Goal: Task Accomplishment & Management: Manage account settings

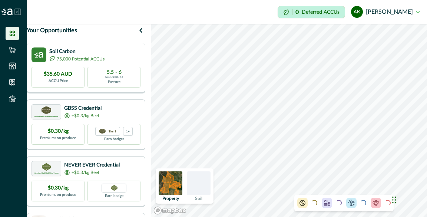
click at [96, 62] on p "75,000 Potential ACCUs" at bounding box center [81, 59] width 48 height 7
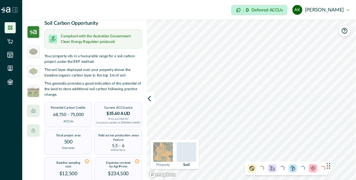
scroll to position [59, 0]
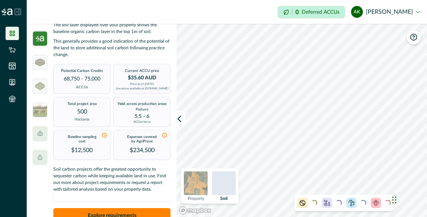
click at [364, 14] on button "AK [PERSON_NAME]" at bounding box center [385, 12] width 69 height 18
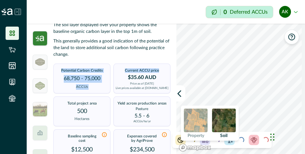
drag, startPoint x: 165, startPoint y: 66, endPoint x: 170, endPoint y: 67, distance: 4.9
click at [165, 70] on div "Soil Carbon Opportunity Compliant with the Australian Government Clean Energy R…" at bounding box center [111, 93] width 117 height 258
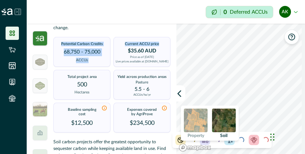
scroll to position [89, 0]
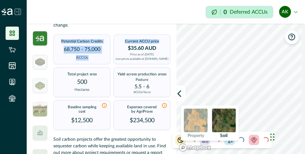
click at [161, 29] on p "This generally provides a good indication of the potential of the land to store…" at bounding box center [111, 19] width 117 height 20
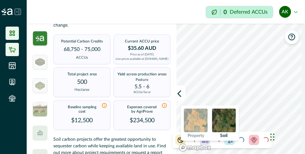
click at [9, 54] on li at bounding box center [12, 49] width 13 height 13
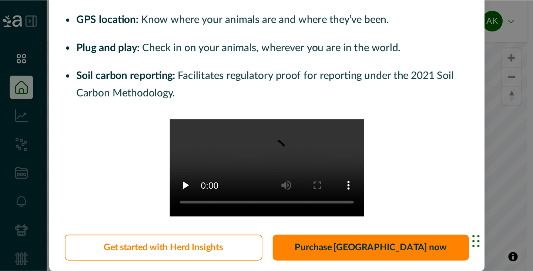
scroll to position [153, 0]
click at [284, 77] on div "Want to access valuable insights into herd management? The integration with Cer…" at bounding box center [152, 77] width 305 height 154
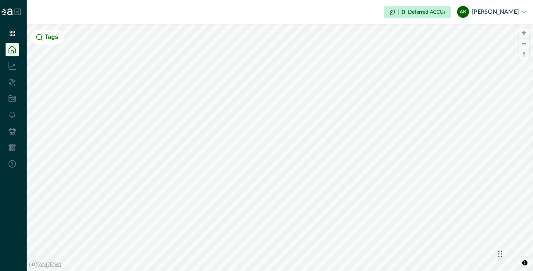
click at [16, 48] on li at bounding box center [12, 49] width 13 height 13
click at [35, 41] on button "Tags" at bounding box center [47, 37] width 33 height 15
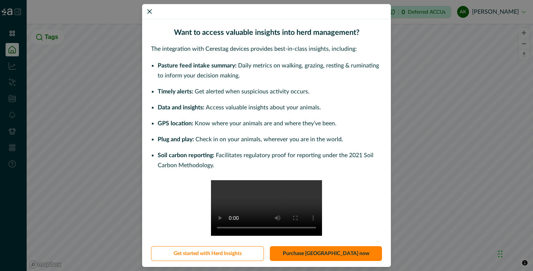
click at [426, 16] on div "Want to access valuable insights into herd management? The integration with Cer…" at bounding box center [266, 135] width 533 height 271
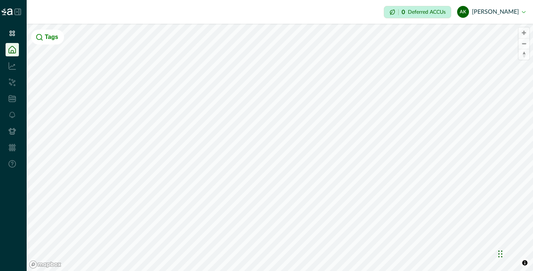
click at [426, 14] on button "AK [PERSON_NAME]" at bounding box center [491, 12] width 69 height 18
click at [426, 31] on button "Sign out" at bounding box center [484, 33] width 82 height 12
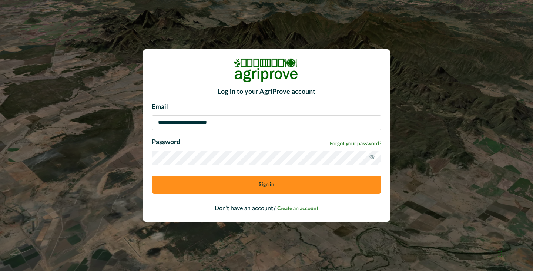
click at [235, 122] on input "**********" at bounding box center [267, 122] width 230 height 15
type input "**********"
click at [227, 180] on button "Sign in" at bounding box center [267, 185] width 230 height 18
